Goal: Check status: Check status

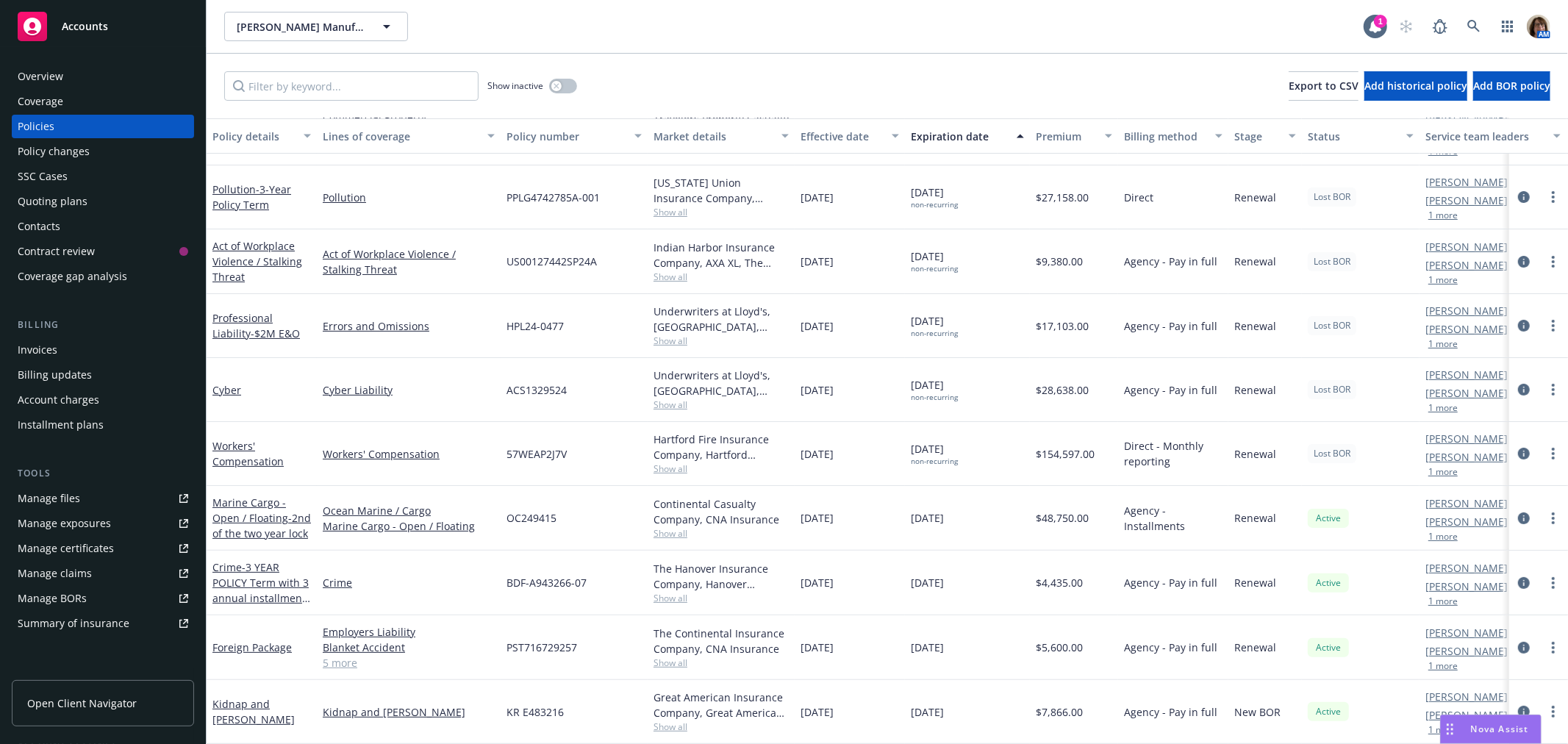
scroll to position [184, 0]
click at [1518, 448] on icon "circleInformation" at bounding box center [1523, 454] width 12 height 12
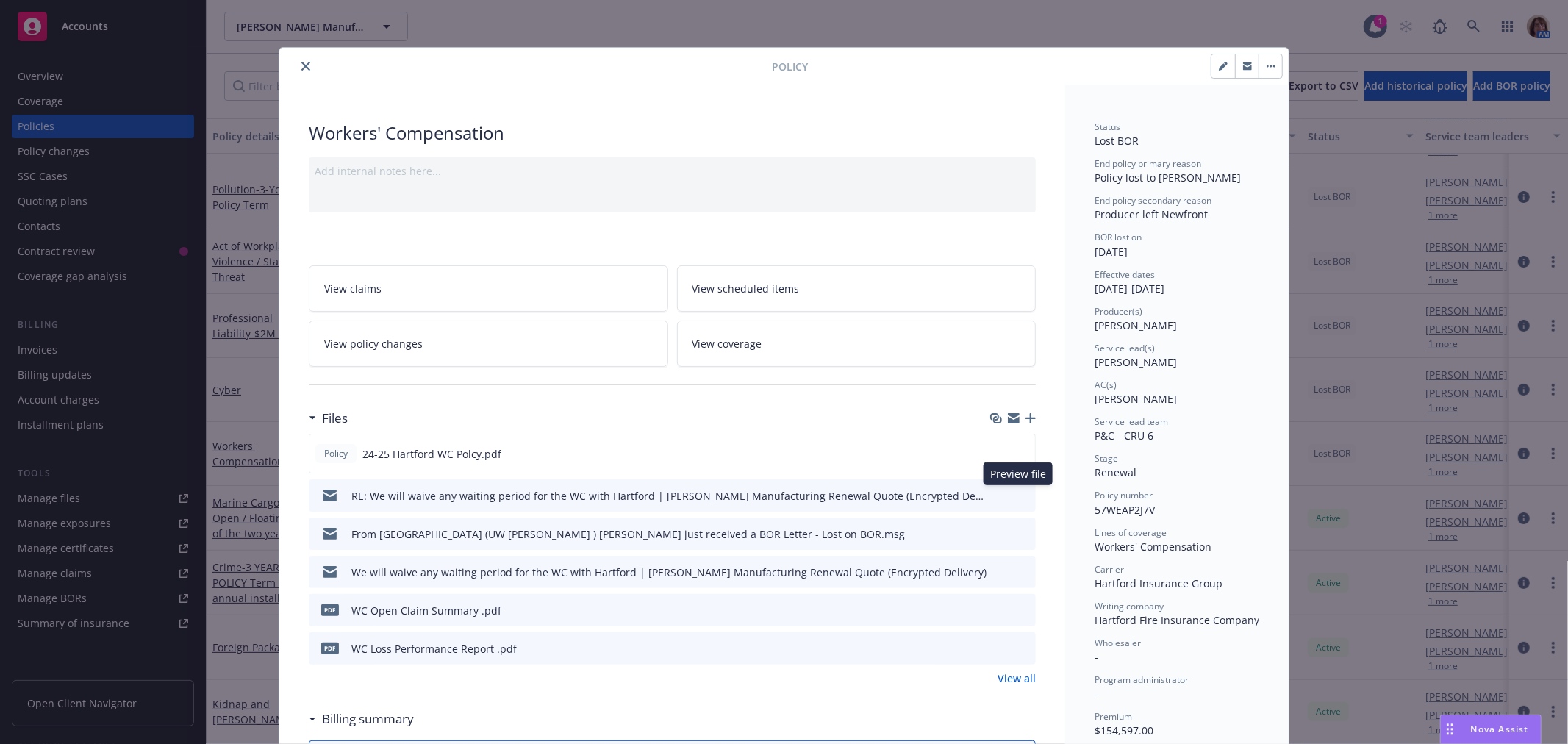
click at [1015, 494] on icon "preview file" at bounding box center [1021, 494] width 14 height 10
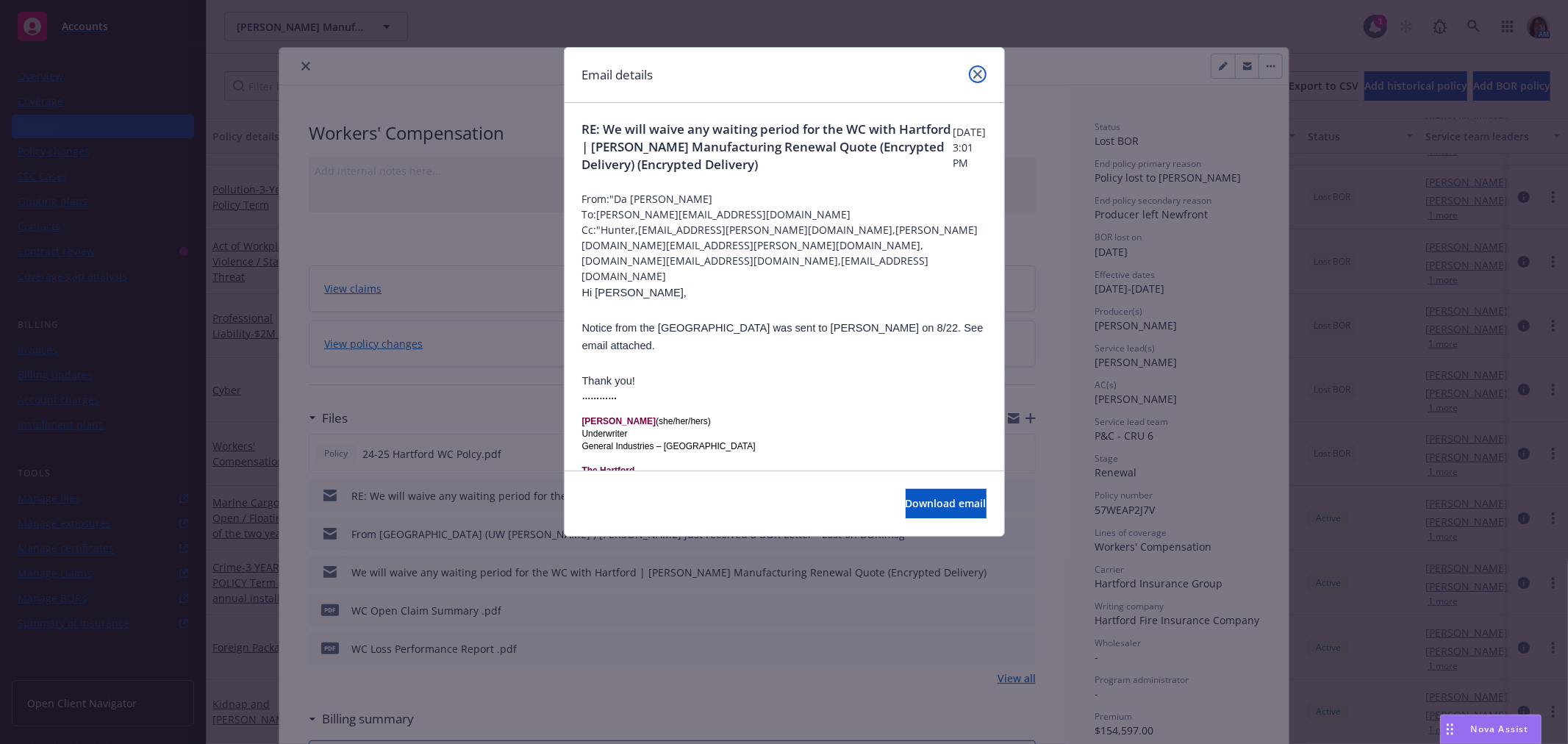
click at [978, 74] on icon "close" at bounding box center [977, 74] width 9 height 9
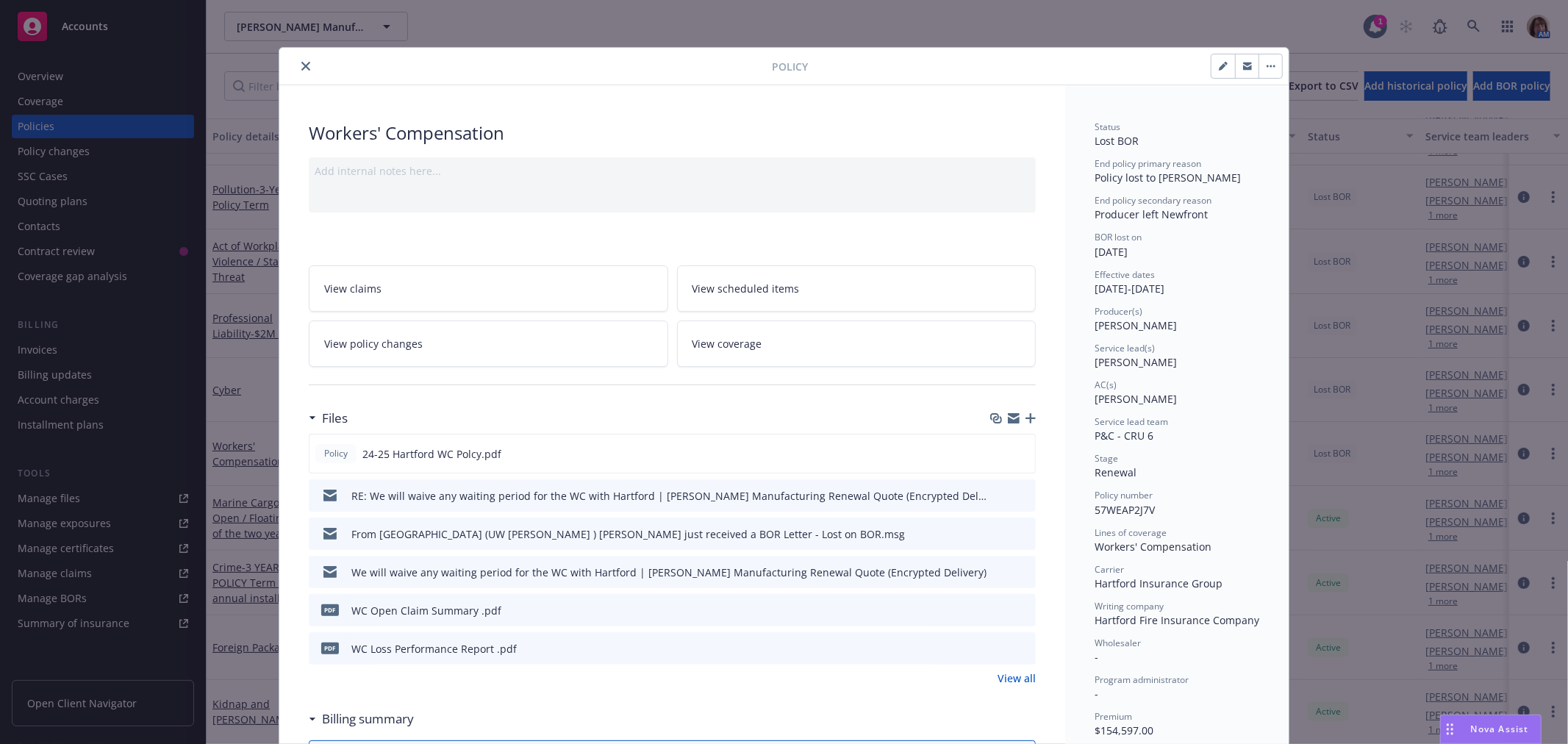
click at [1010, 681] on link "View all" at bounding box center [1016, 678] width 38 height 15
